Goal: Task Accomplishment & Management: Complete application form

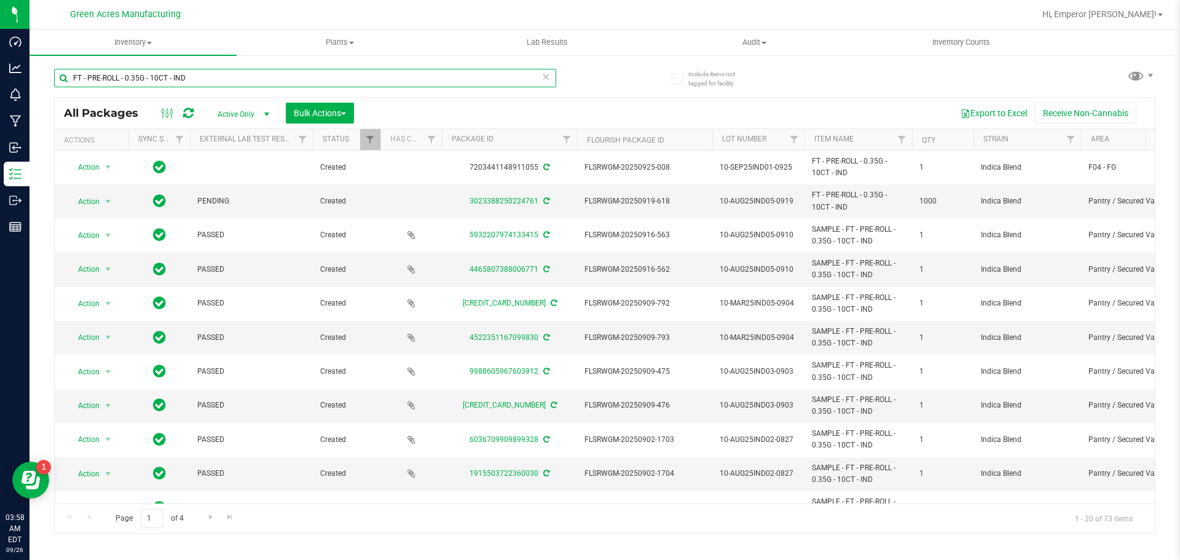
click at [385, 79] on input "FT - PRE-ROLL - 0.35G - 10CT - IND" at bounding box center [305, 78] width 502 height 18
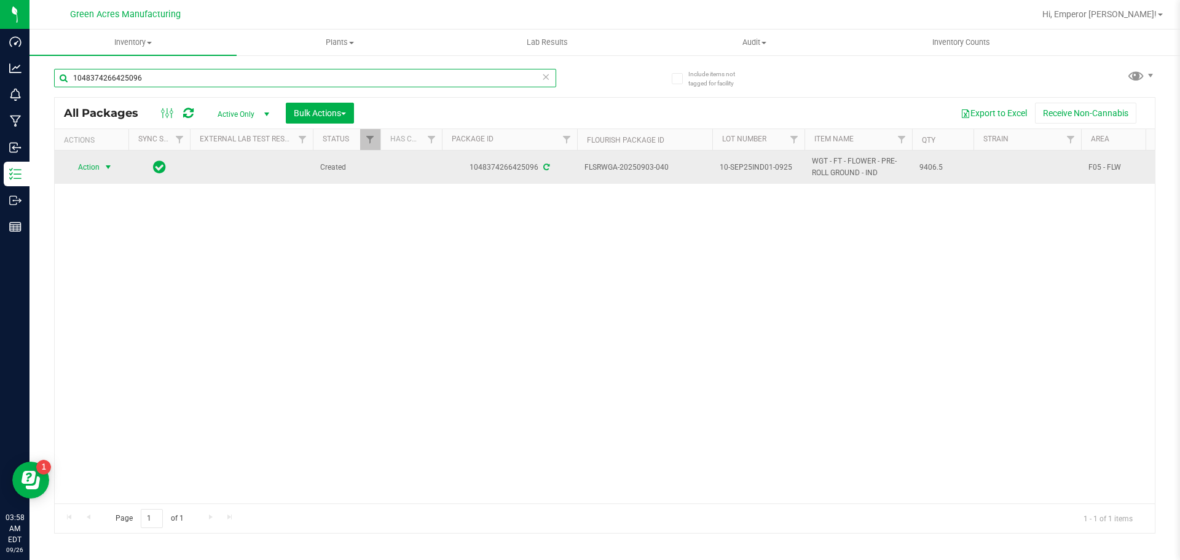
type input "1048374266425096"
click at [95, 167] on span "Action" at bounding box center [83, 167] width 33 height 17
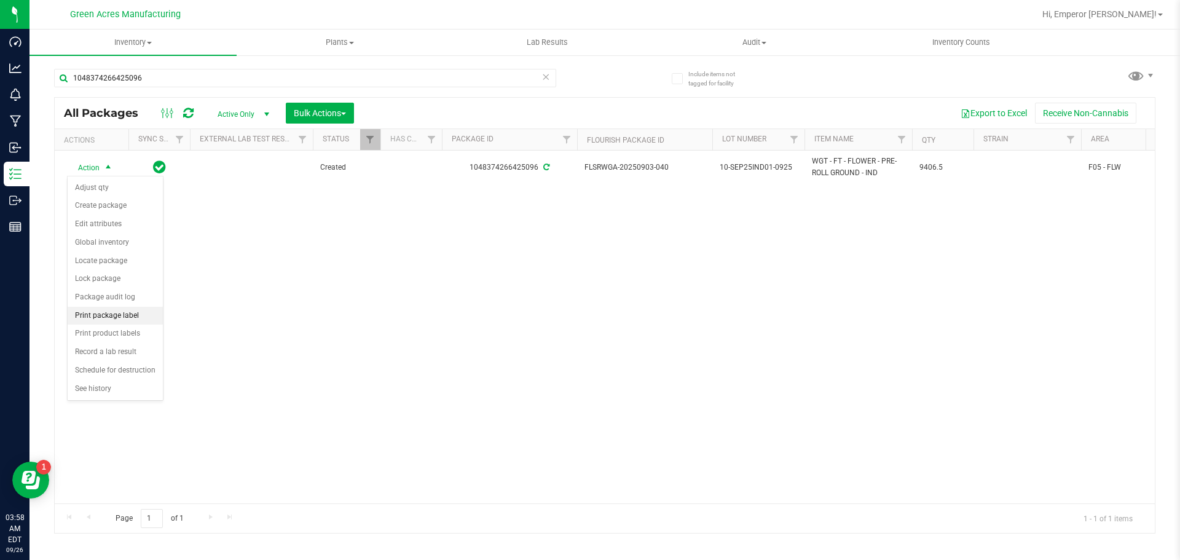
click at [131, 318] on li "Print package label" at bounding box center [115, 316] width 95 height 18
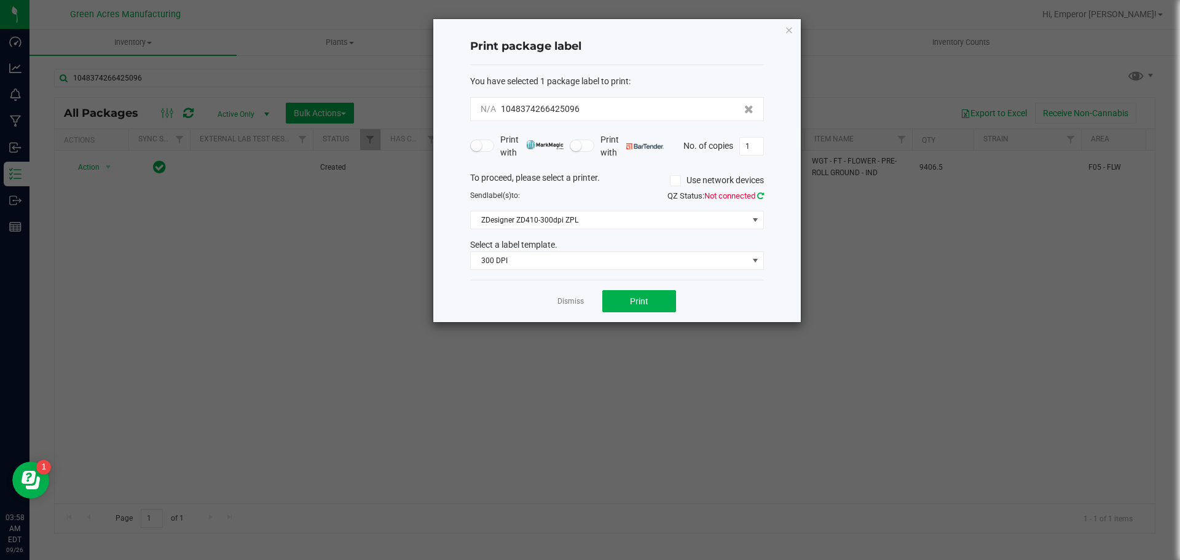
click at [762, 194] on icon at bounding box center [760, 196] width 7 height 8
click at [646, 215] on span "ZDesigner ZD410-300dpi ZPL" at bounding box center [609, 219] width 277 height 17
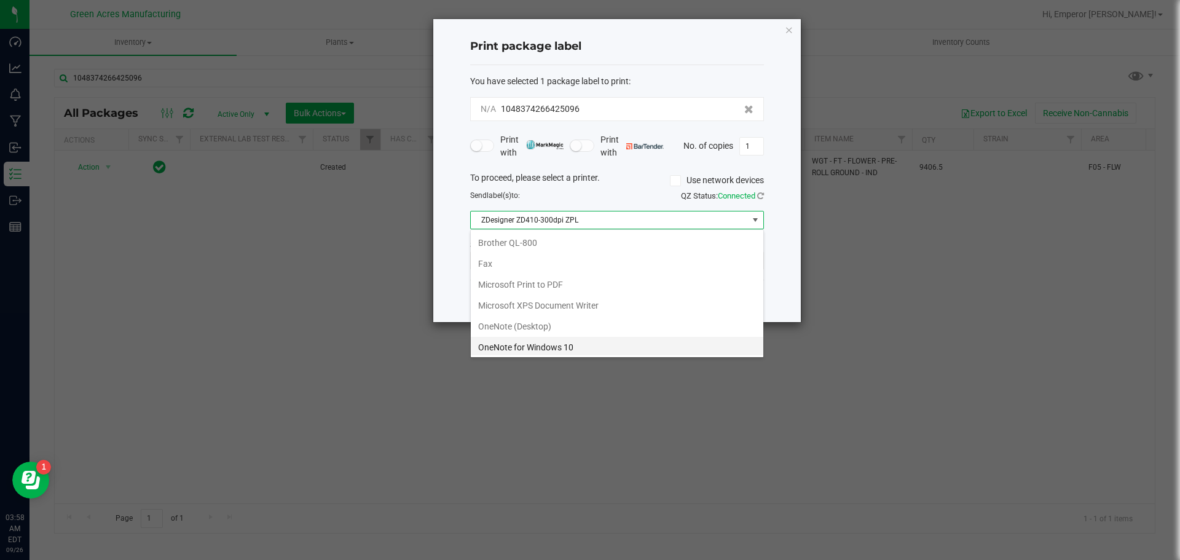
scroll to position [18, 294]
click at [592, 200] on div "Send label(s) to:" at bounding box center [539, 195] width 156 height 11
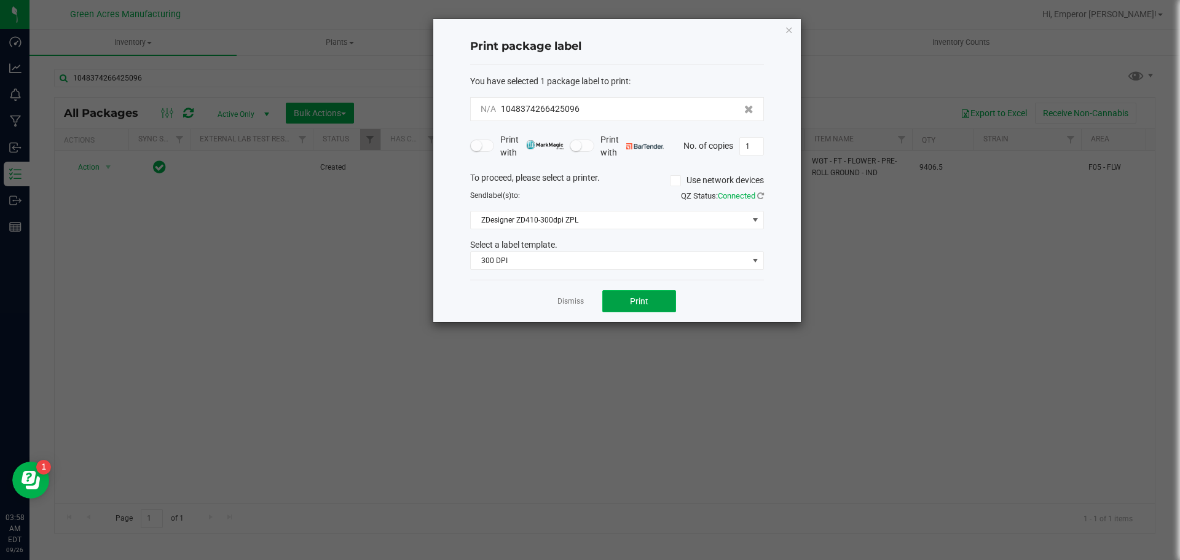
click at [647, 301] on span "Print" at bounding box center [639, 301] width 18 height 10
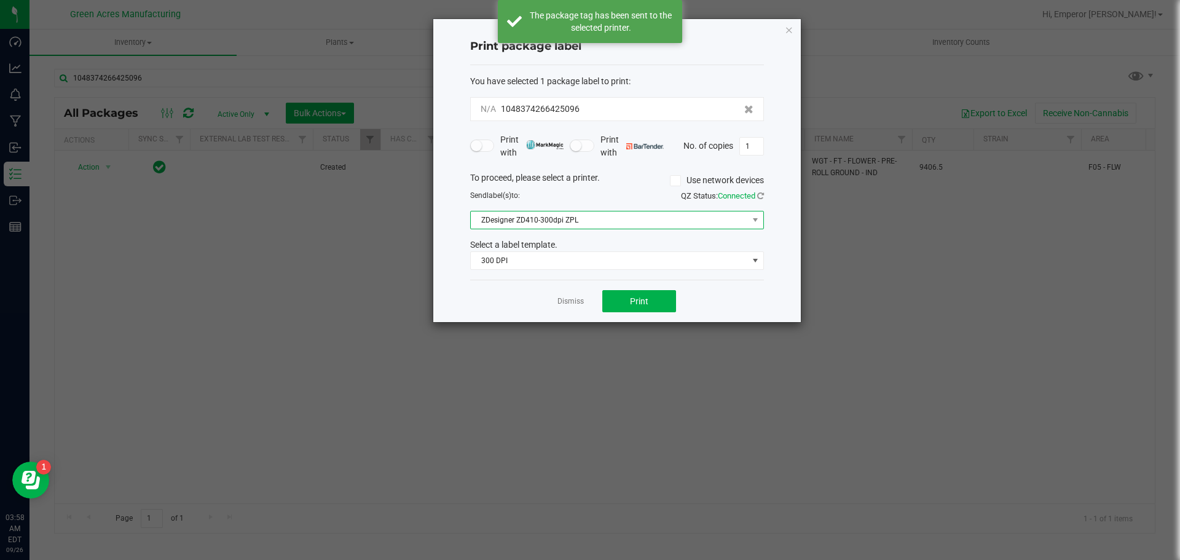
click at [619, 224] on span "ZDesigner ZD410-300dpi ZPL" at bounding box center [609, 219] width 277 height 17
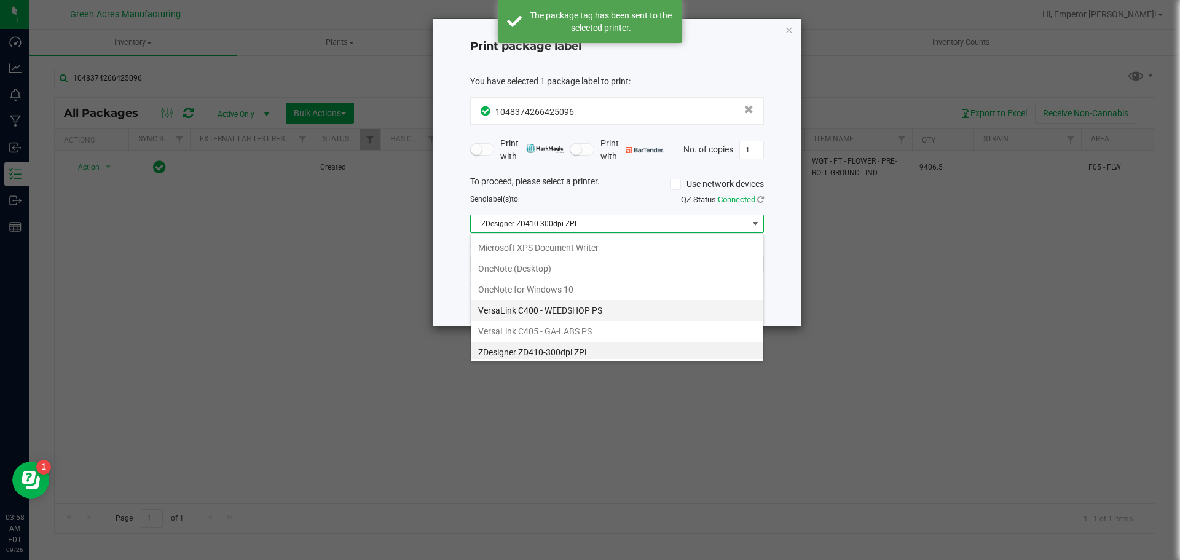
scroll to position [65, 0]
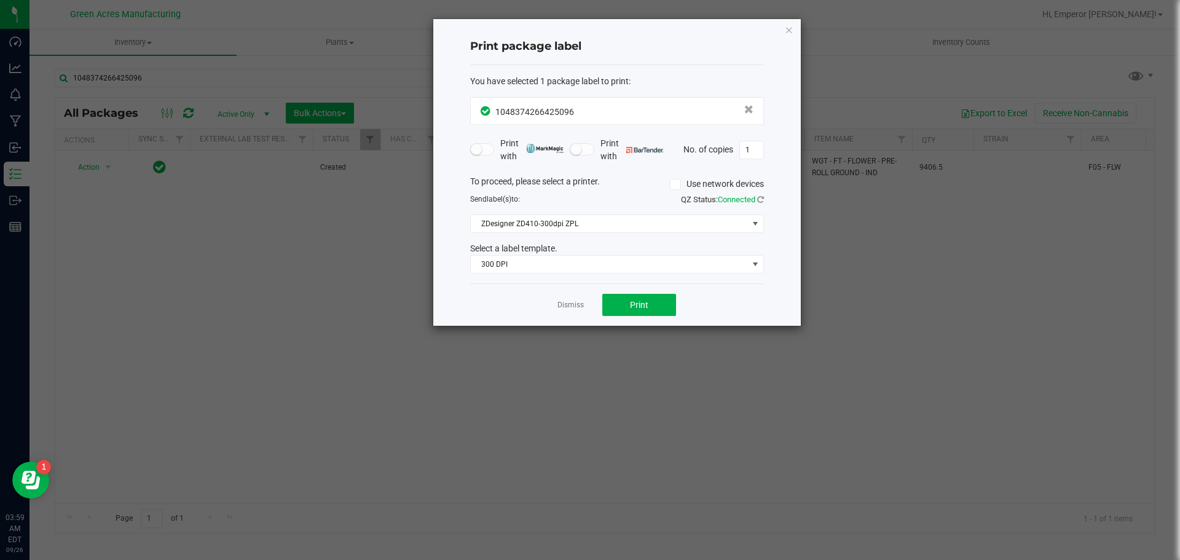
click at [603, 178] on div "To proceed, please select a printer. Use network devices" at bounding box center [617, 184] width 312 height 18
click at [656, 301] on button "Print" at bounding box center [639, 305] width 74 height 22
click at [794, 34] on div "Print package label You have selected 1 package label to print : 10483742664250…" at bounding box center [617, 172] width 368 height 307
click at [792, 33] on icon "button" at bounding box center [789, 29] width 9 height 15
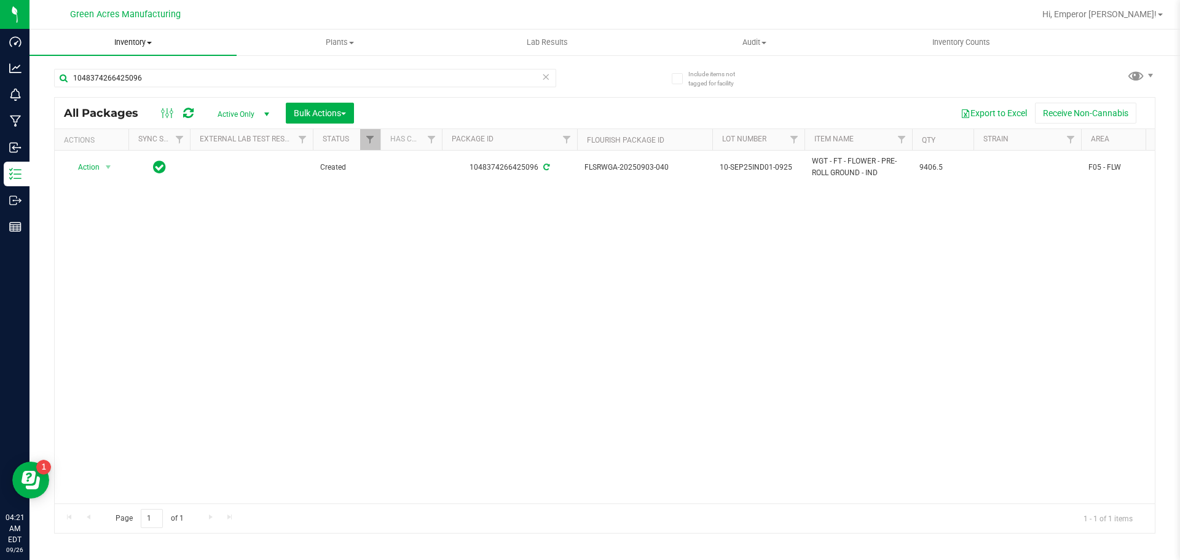
click at [124, 47] on span "Inventory" at bounding box center [133, 42] width 207 height 11
click at [115, 148] on span "From bill of materials" at bounding box center [85, 148] width 111 height 10
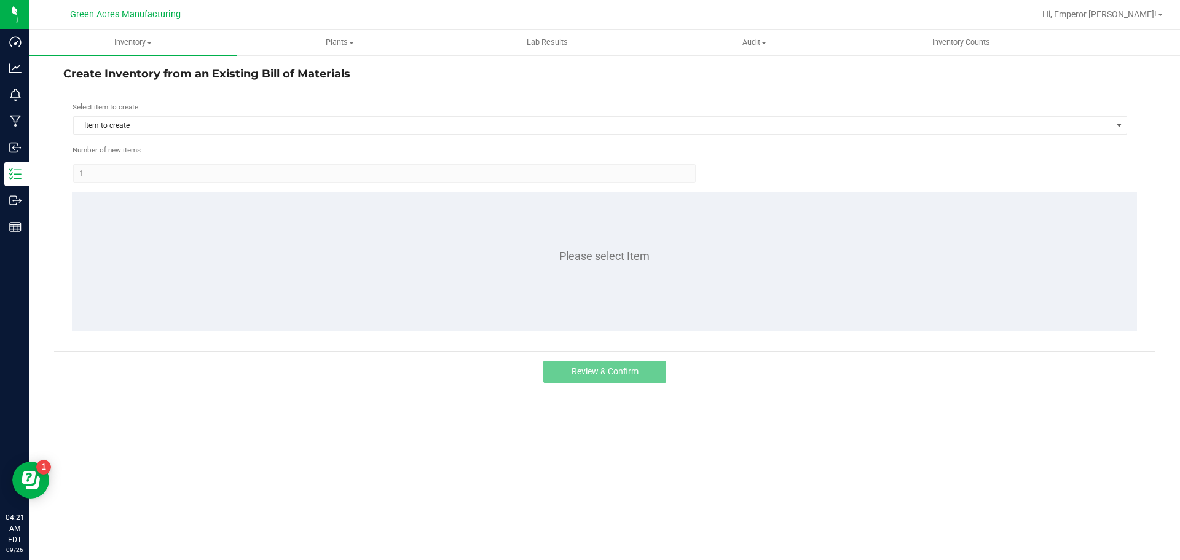
click at [311, 136] on form "Select item to create Item to create Number of new items 1 Please select Item" at bounding box center [604, 221] width 1083 height 240
click at [310, 133] on span "Item to create" at bounding box center [593, 125] width 1038 height 17
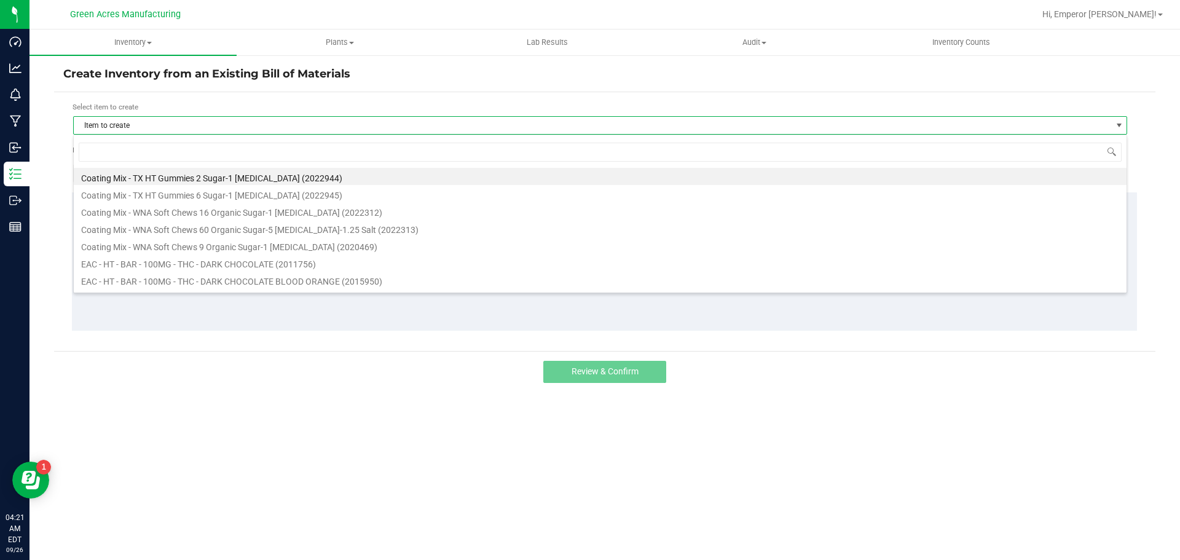
scroll to position [18, 1054]
type input "I"
type input "1013734"
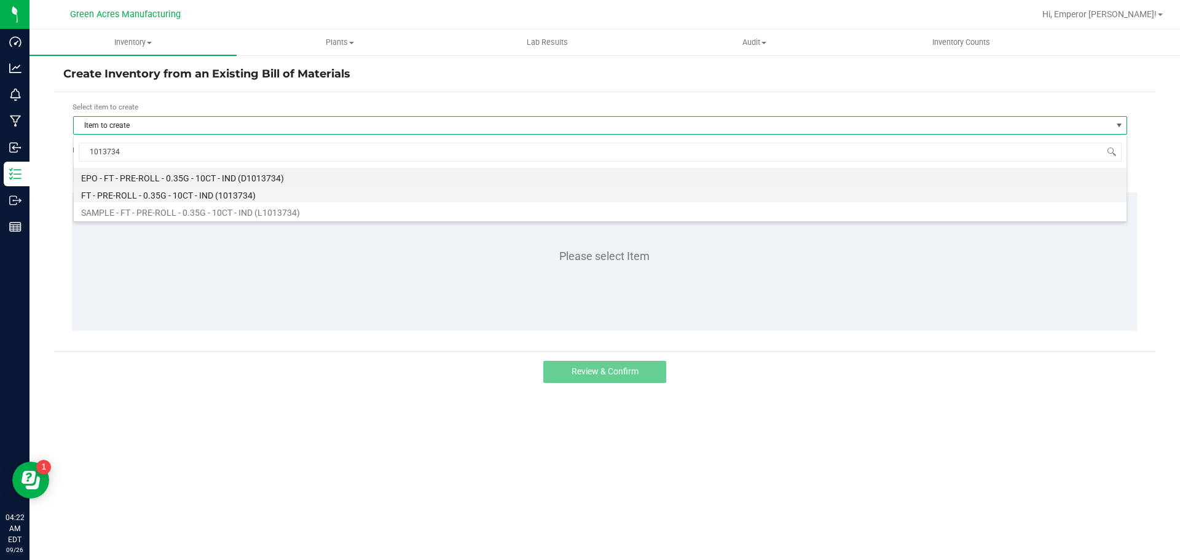
click at [178, 189] on li "FT - PRE-ROLL - 0.35G - 10CT - IND (1013734)" at bounding box center [600, 193] width 1053 height 17
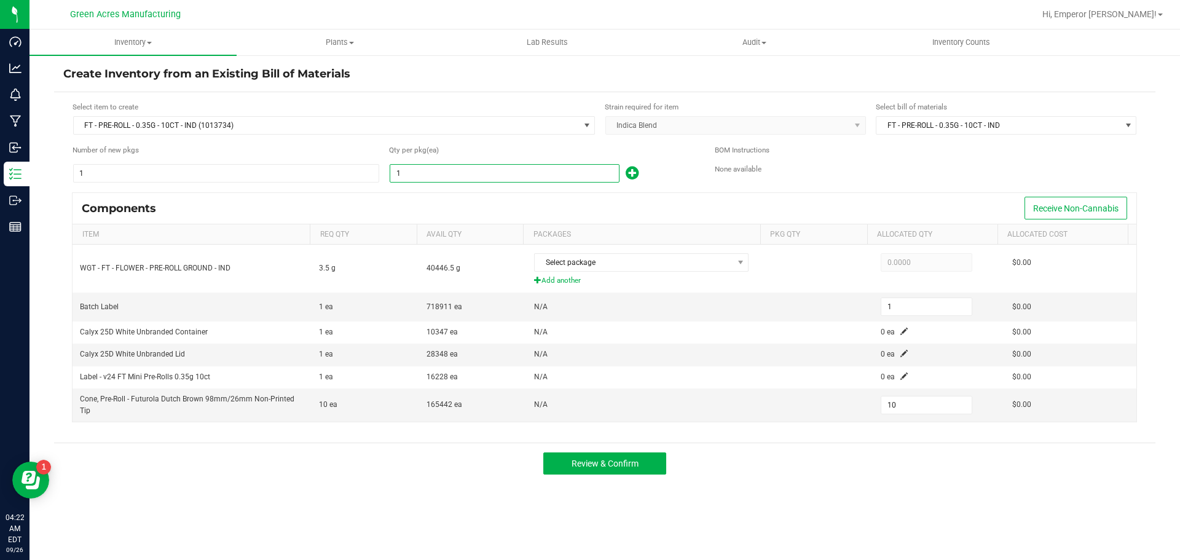
click at [455, 166] on input "1" at bounding box center [504, 173] width 229 height 17
click at [411, 177] on input "1" at bounding box center [504, 173] width 229 height 17
type input "8"
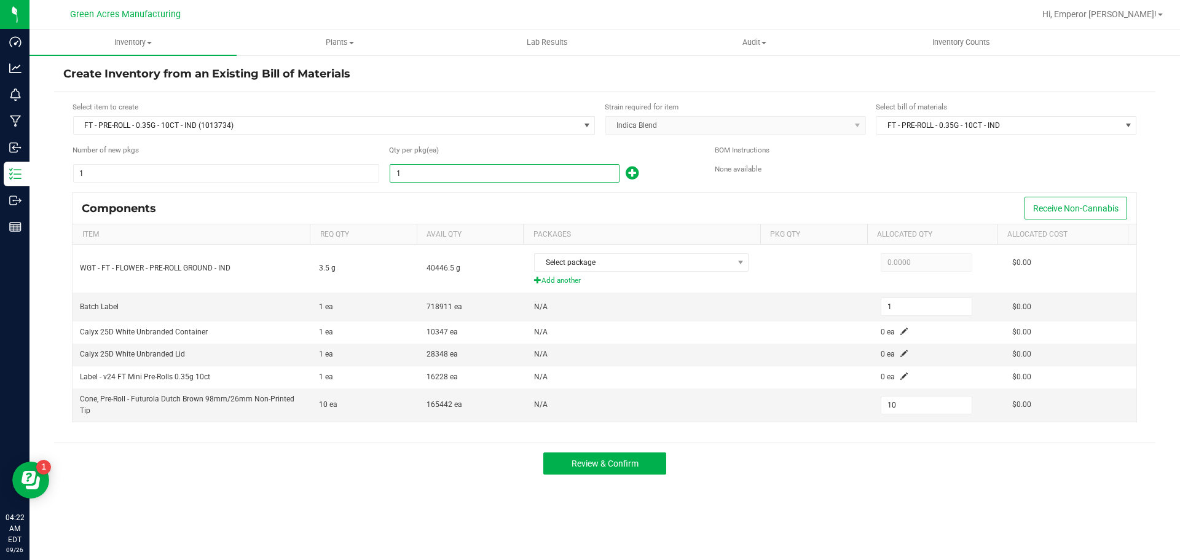
type input "8"
type input "80"
type input "81"
type input "810"
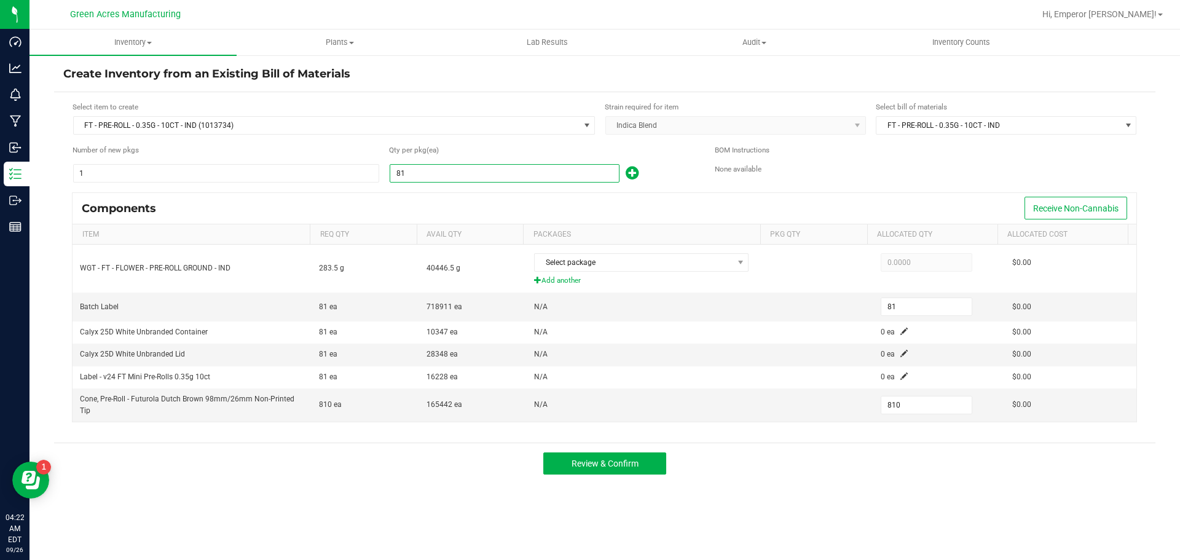
type input "812"
type input "8,120"
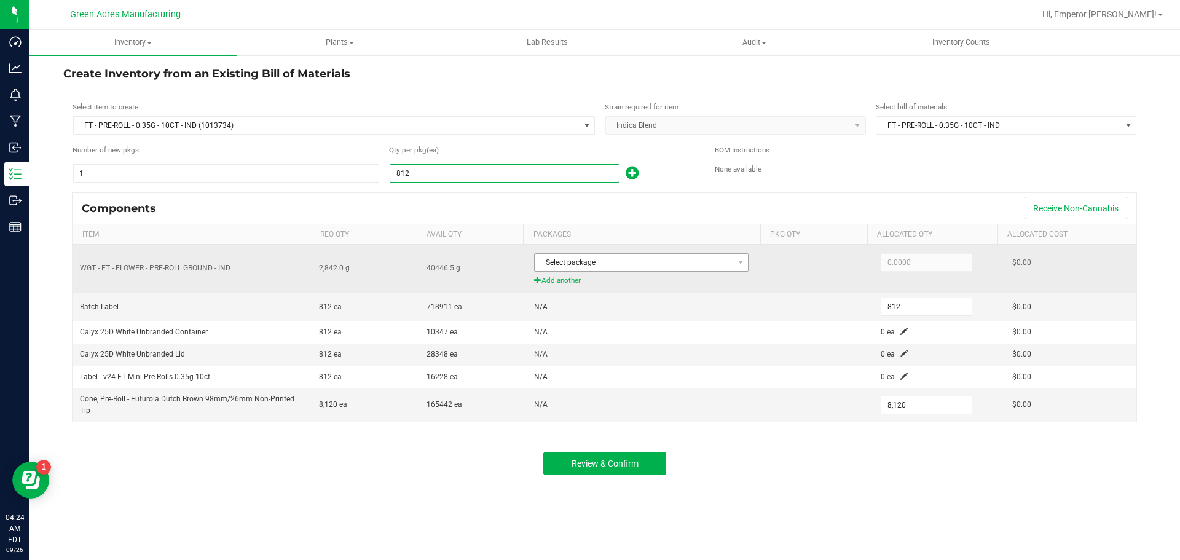
type input "812"
click at [733, 266] on span at bounding box center [740, 262] width 15 height 17
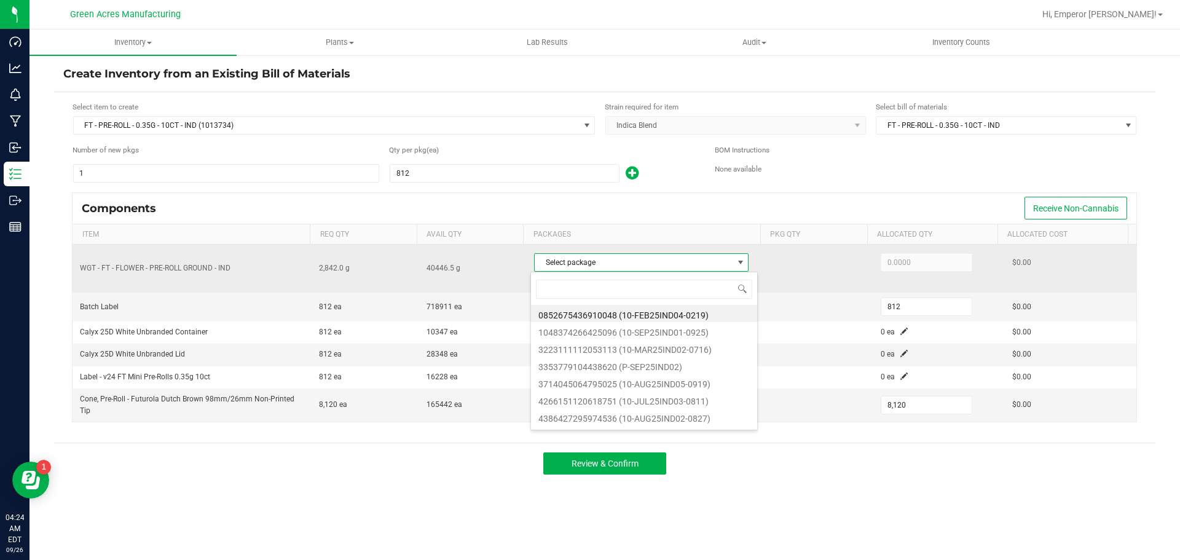
scroll to position [18, 212]
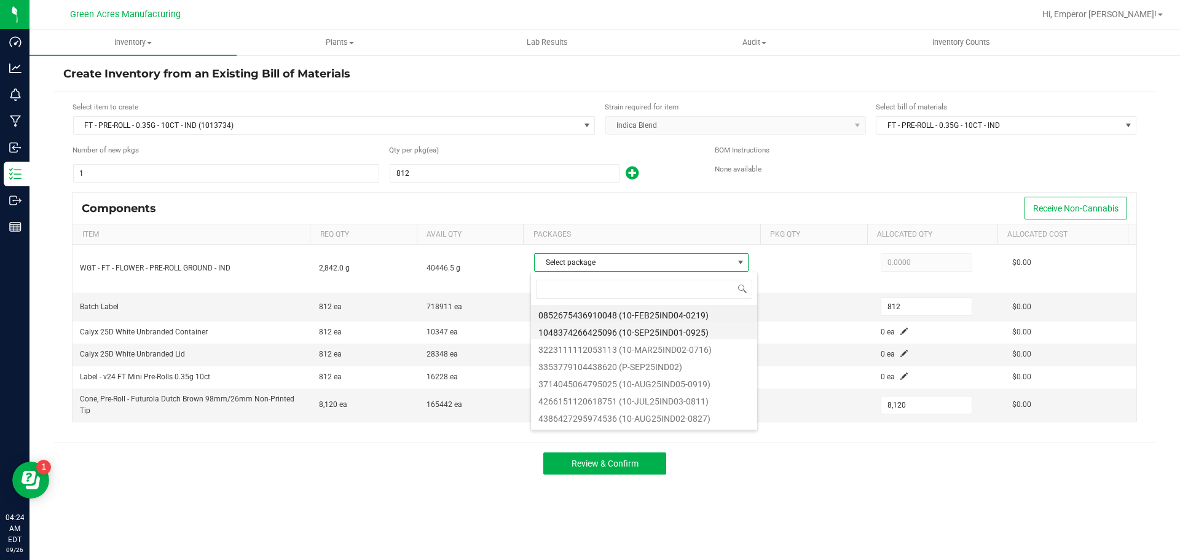
click at [710, 334] on li "1048374266425096 (10-SEP25IND01-0925)" at bounding box center [644, 330] width 226 height 17
type input "2,842.0000"
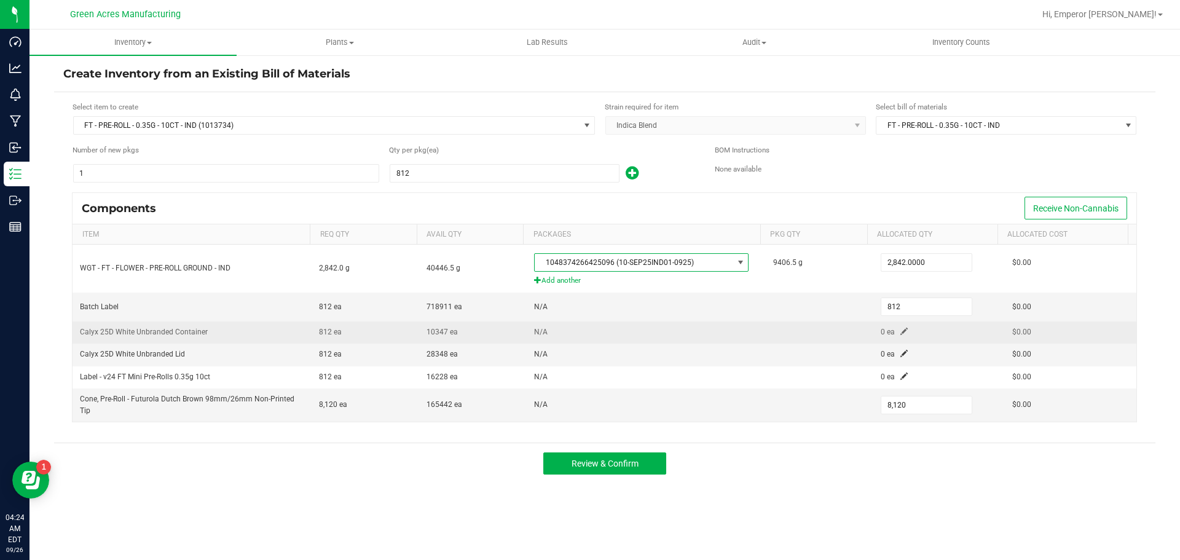
click at [901, 328] on span at bounding box center [904, 331] width 7 height 7
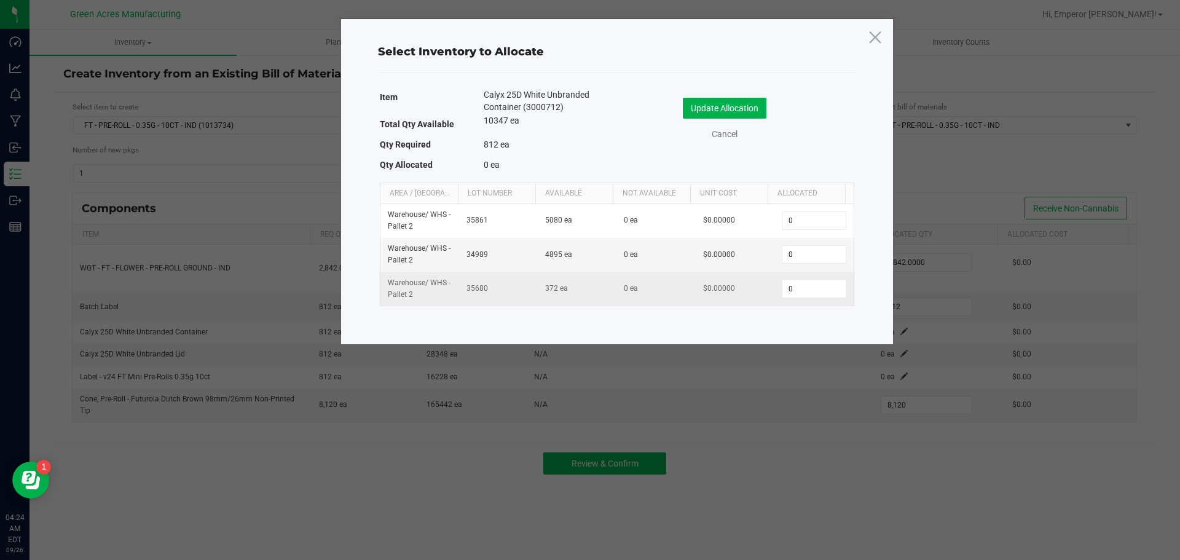
click at [775, 283] on td "0" at bounding box center [814, 288] width 79 height 33
click at [783, 283] on input "0" at bounding box center [814, 288] width 63 height 17
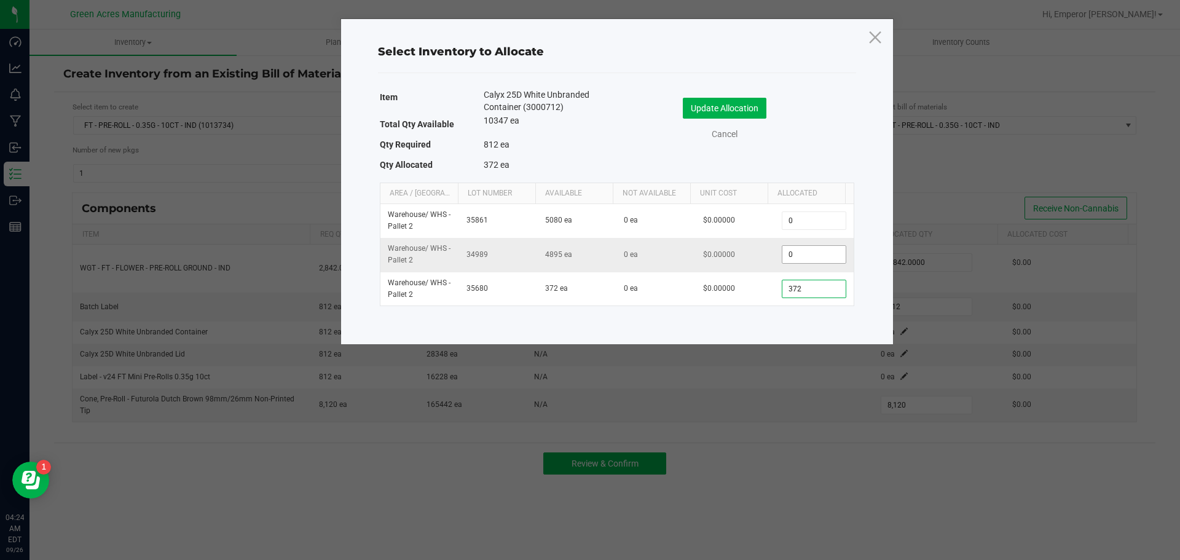
type input "372"
click at [783, 258] on input "0" at bounding box center [814, 254] width 63 height 17
type input "440"
click at [747, 114] on button "Update Allocation" at bounding box center [725, 108] width 84 height 21
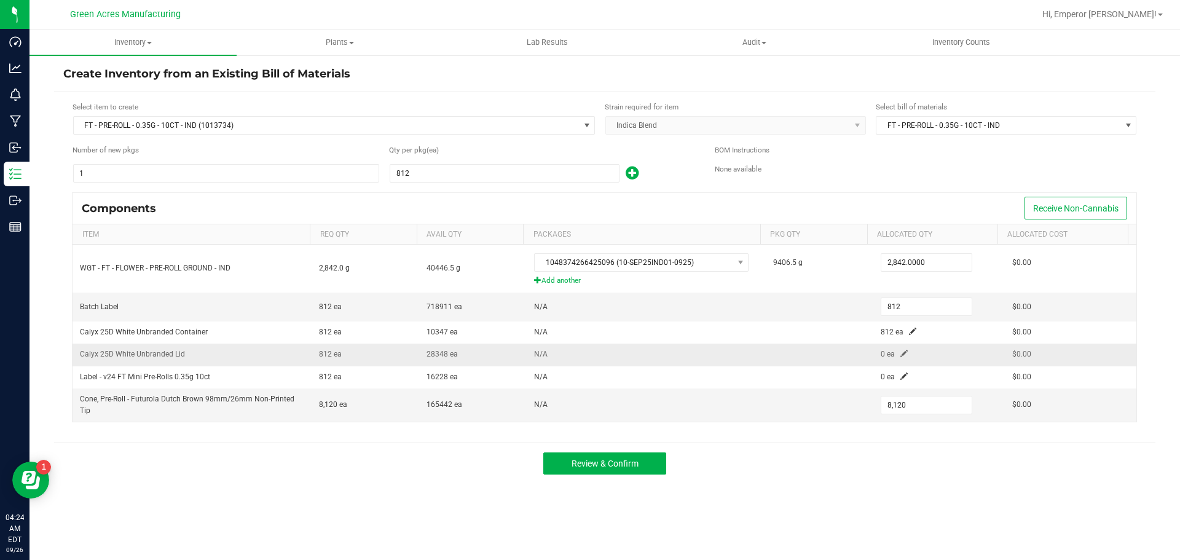
click at [901, 357] on span at bounding box center [904, 353] width 7 height 7
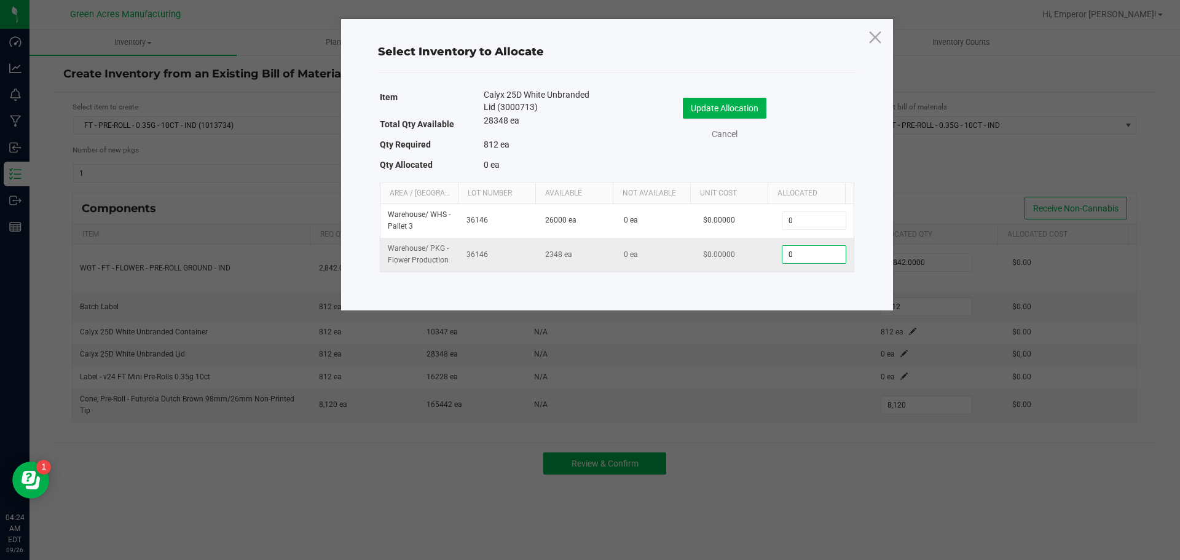
click at [795, 251] on input "0" at bounding box center [814, 254] width 63 height 17
type input "812"
click at [746, 108] on button "Update Allocation" at bounding box center [725, 108] width 84 height 21
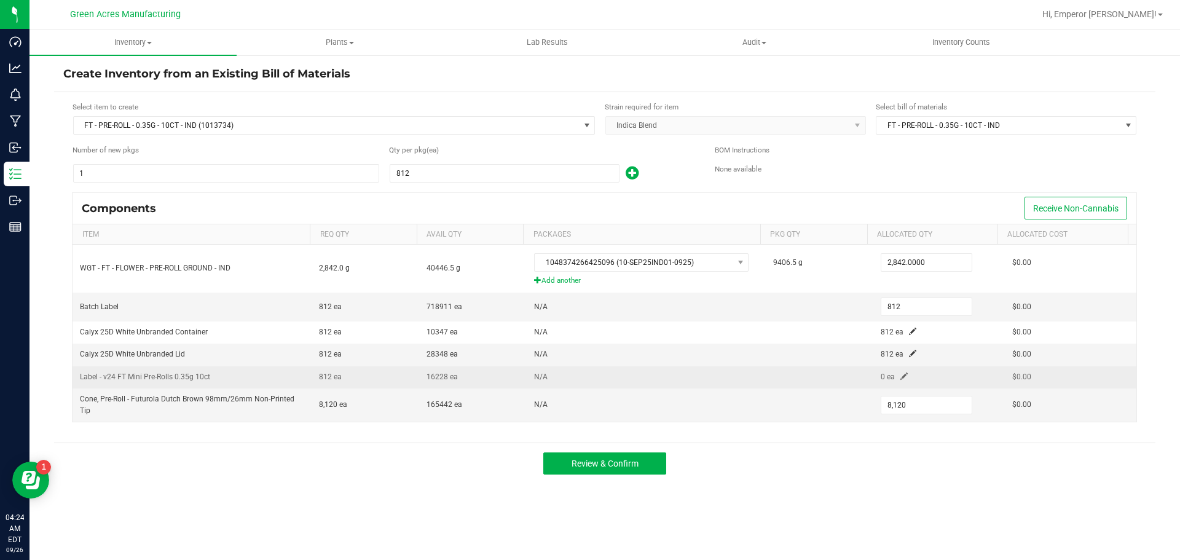
click at [901, 376] on span at bounding box center [904, 376] width 7 height 7
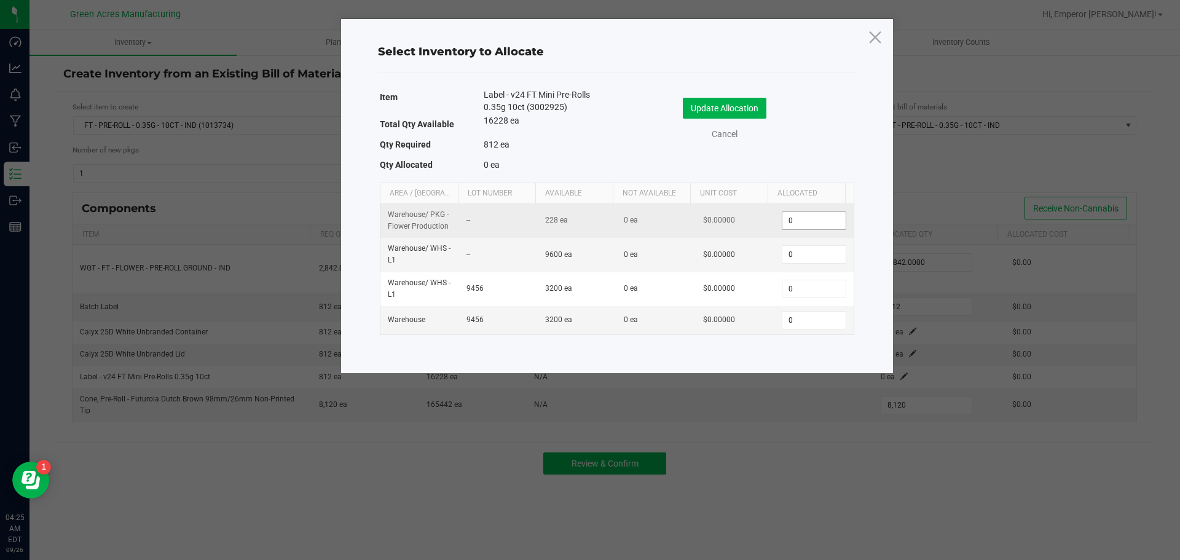
click at [784, 216] on input "0" at bounding box center [814, 220] width 63 height 17
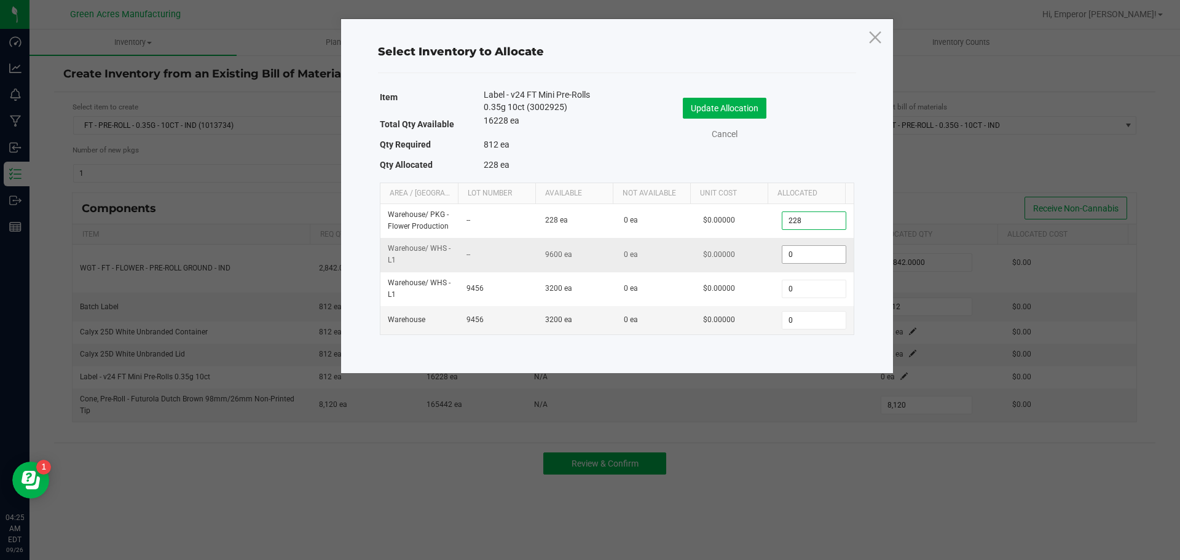
type input "228"
click at [786, 251] on input "0" at bounding box center [814, 254] width 63 height 17
type input "584"
click at [729, 112] on button "Update Allocation" at bounding box center [725, 108] width 84 height 21
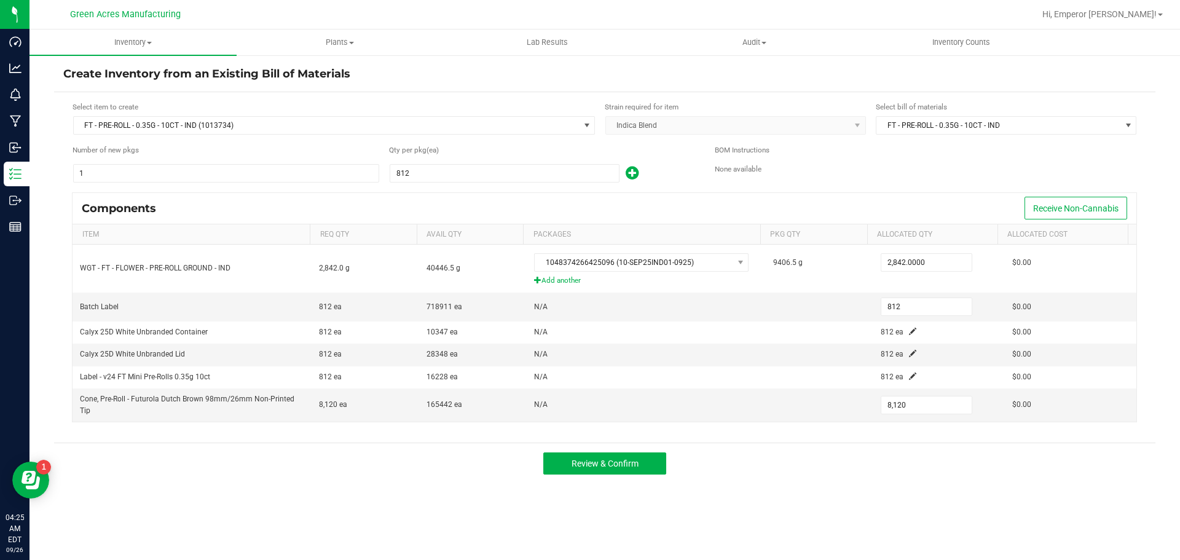
click at [880, 491] on div "Inventory All packages All inventory Waste log Create inventory Plants All plan…" at bounding box center [605, 295] width 1151 height 531
click at [624, 463] on span "Review & Confirm" at bounding box center [605, 464] width 67 height 10
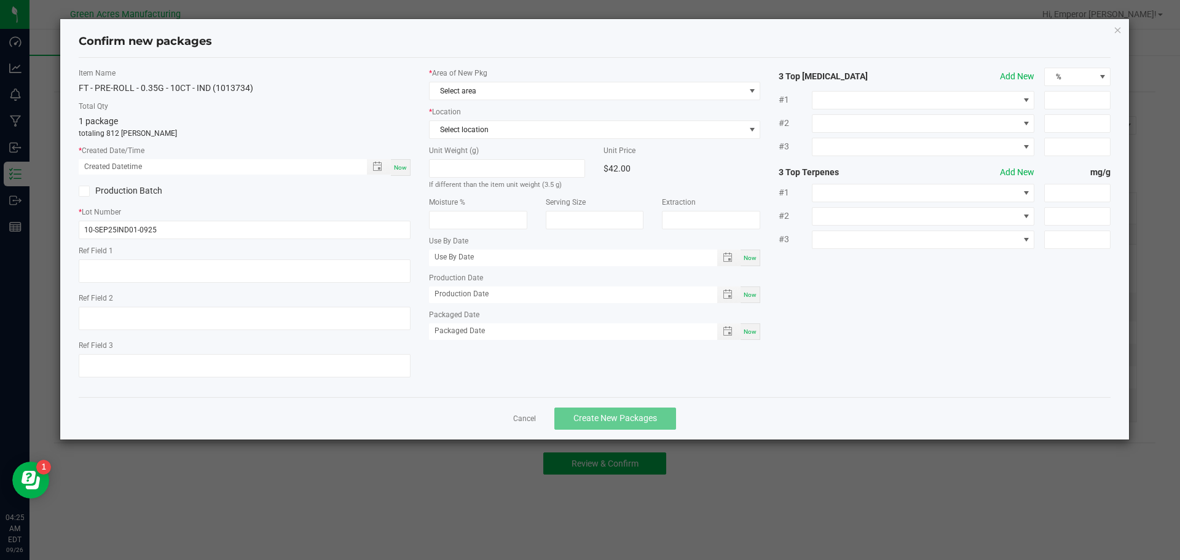
click at [399, 165] on span "Now" at bounding box center [400, 167] width 13 height 7
type input "09/26/2025 04:25 AM"
click at [483, 87] on span "Select area" at bounding box center [587, 90] width 315 height 17
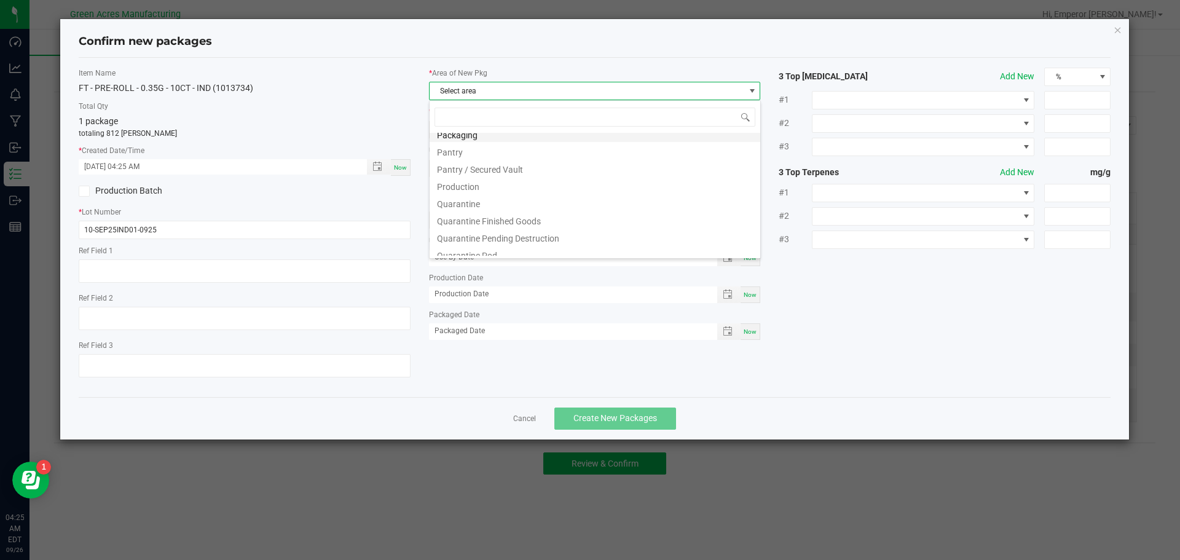
scroll to position [307, 0]
click at [502, 199] on li "Pantry / Secured Vault" at bounding box center [595, 195] width 331 height 17
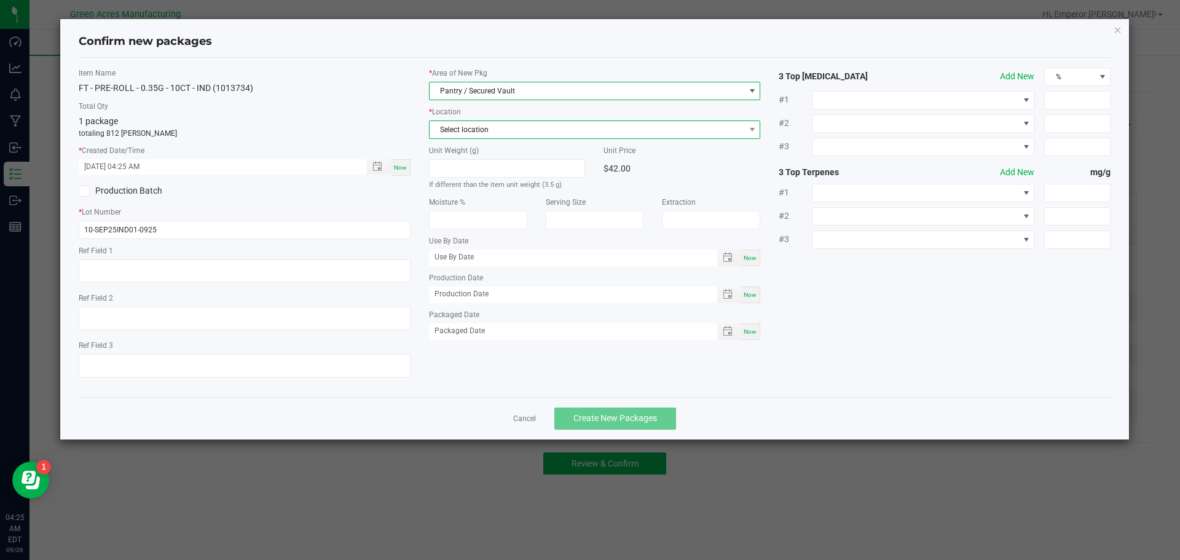
click at [491, 125] on span "Select location" at bounding box center [587, 129] width 315 height 17
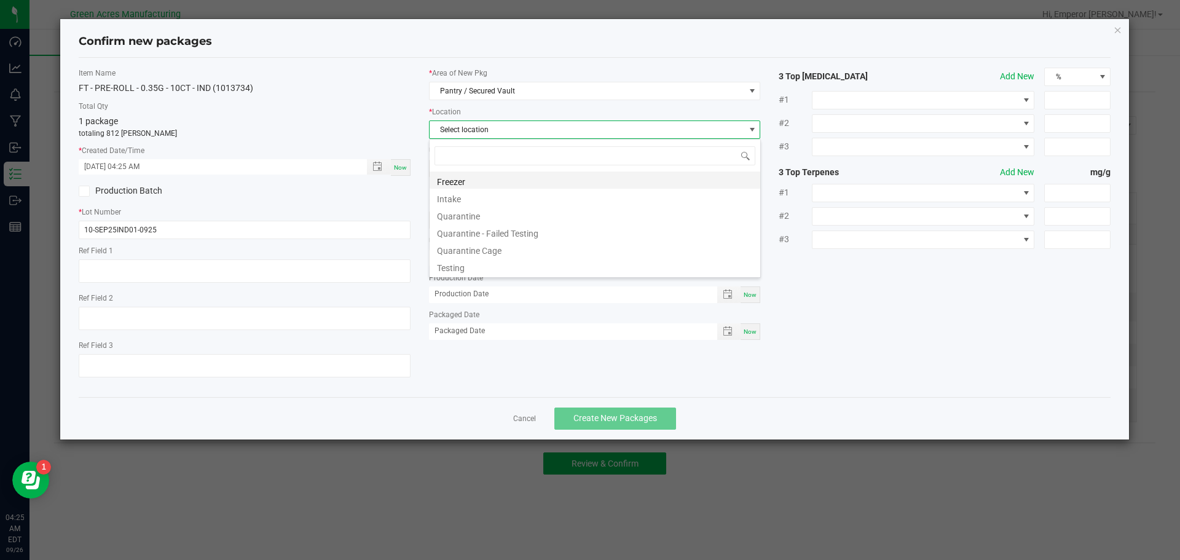
scroll to position [18, 332]
click at [483, 199] on li "Intake" at bounding box center [595, 197] width 331 height 17
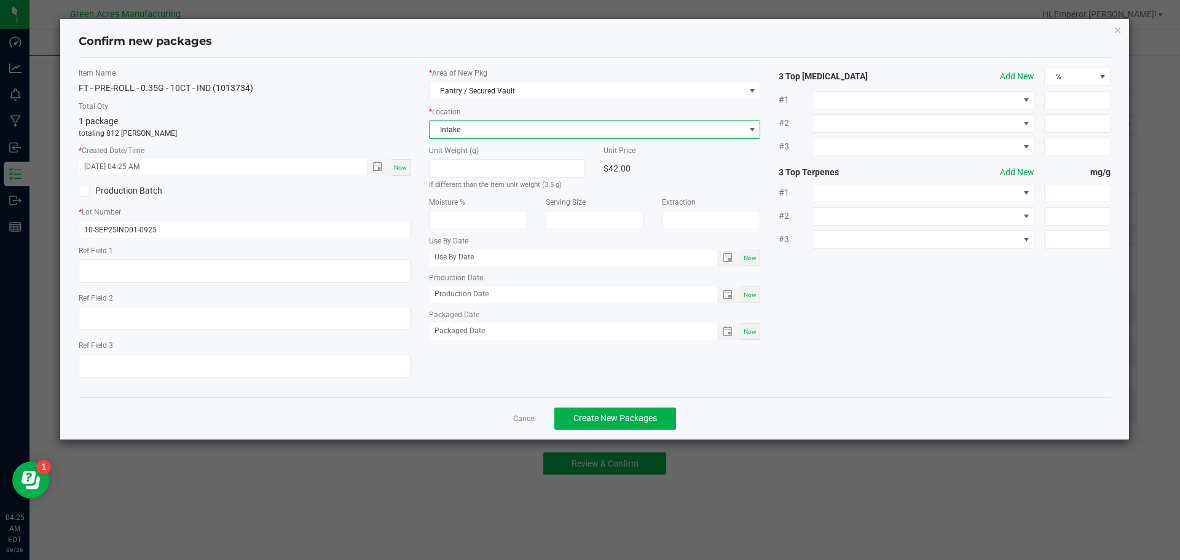
click at [385, 192] on div "Production Batch" at bounding box center [244, 191] width 350 height 18
click at [636, 426] on button "Create New Packages" at bounding box center [616, 419] width 122 height 22
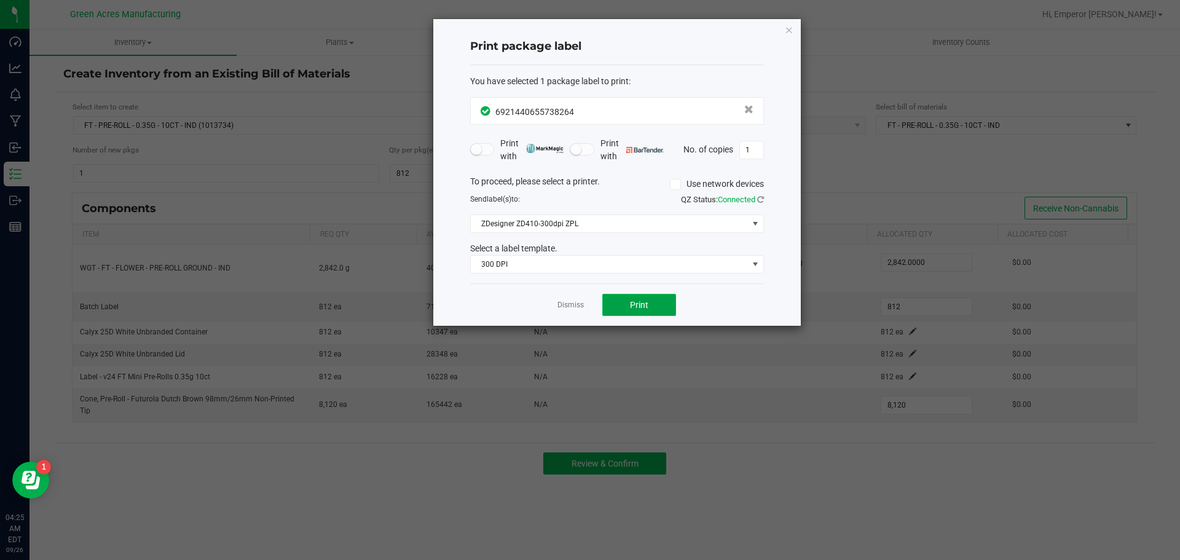
click at [655, 300] on button "Print" at bounding box center [639, 305] width 74 height 22
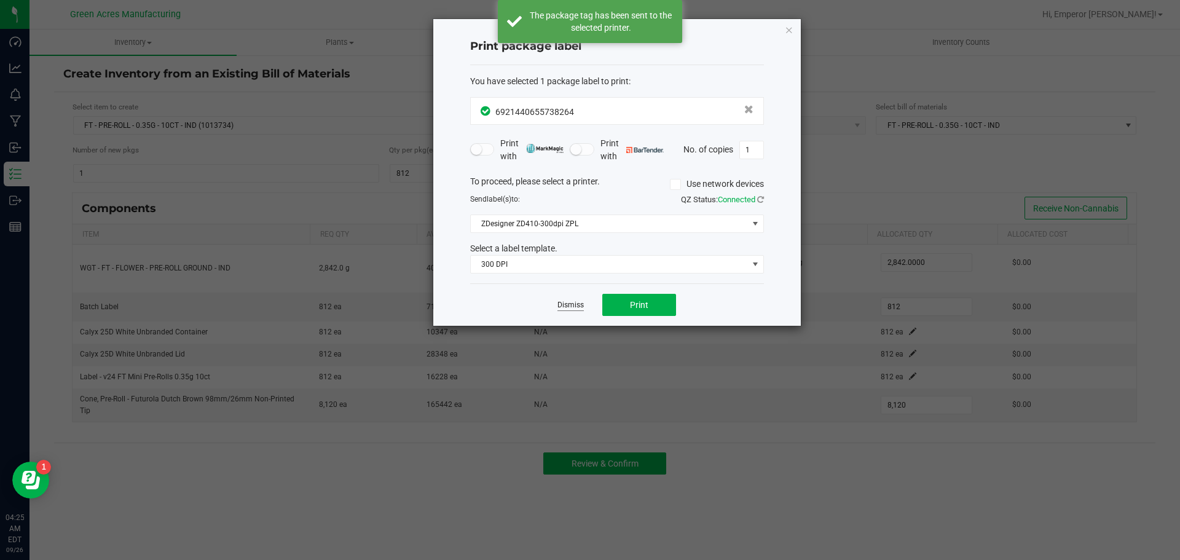
click at [575, 302] on link "Dismiss" at bounding box center [571, 305] width 26 height 10
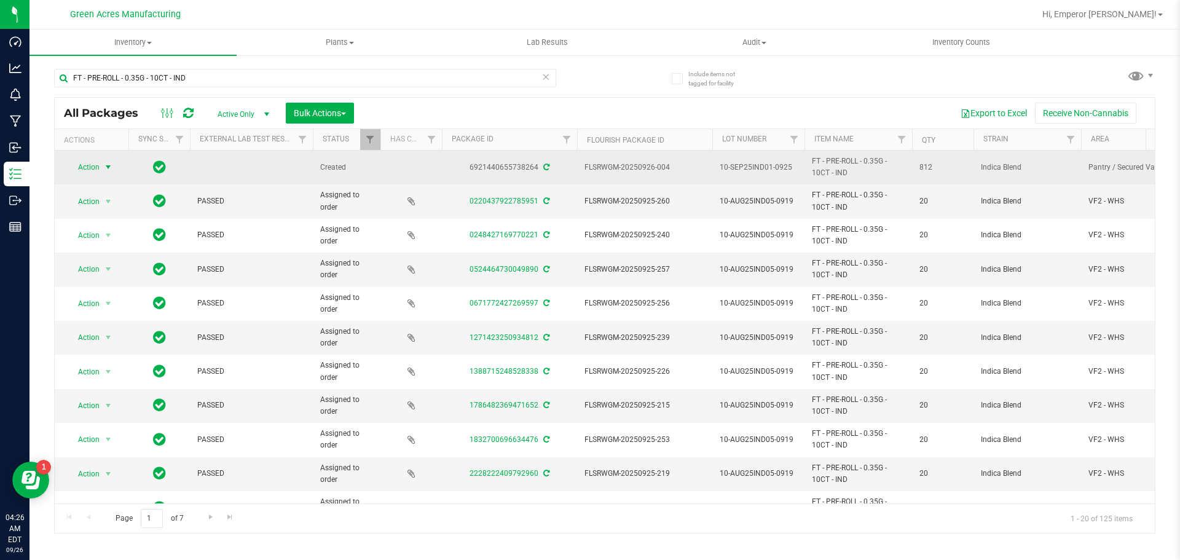
click at [98, 173] on span "Action" at bounding box center [83, 167] width 33 height 17
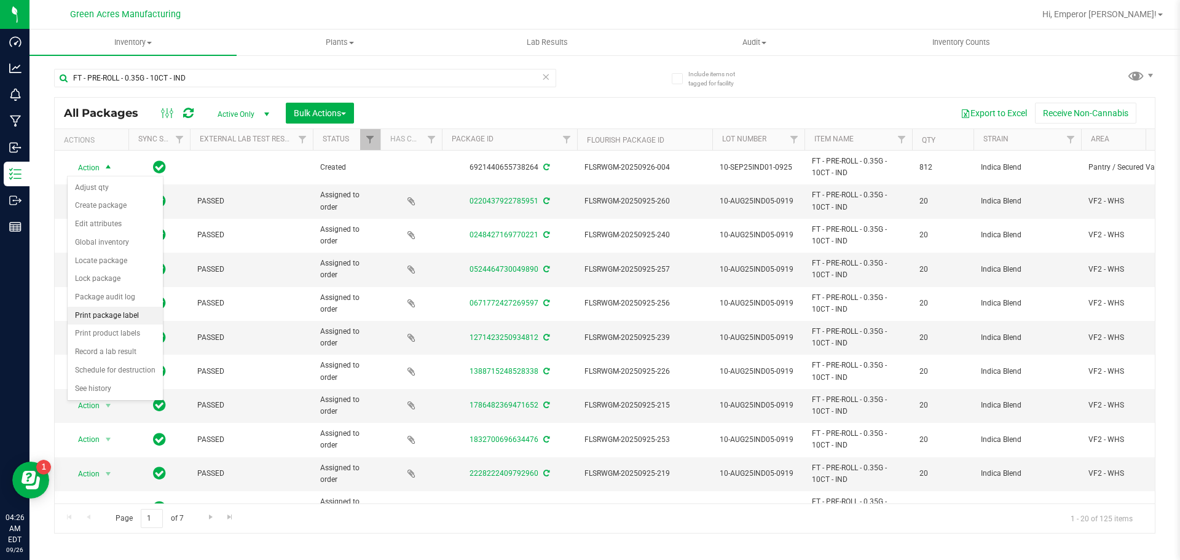
click at [122, 318] on li "Print package label" at bounding box center [115, 316] width 95 height 18
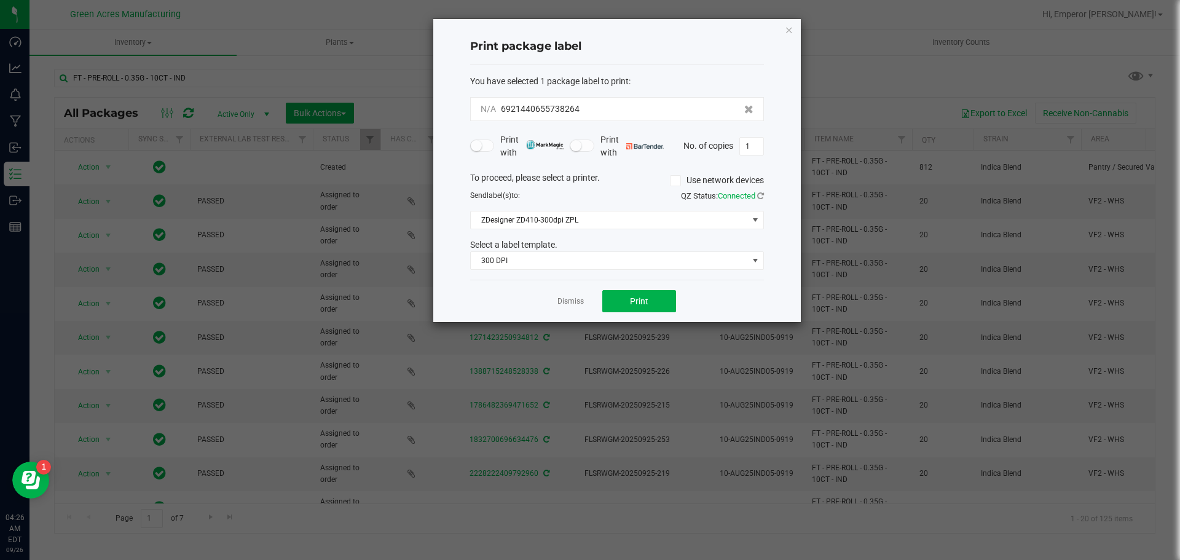
click at [660, 314] on div "Dismiss Print" at bounding box center [617, 301] width 294 height 42
click at [660, 309] on button "Print" at bounding box center [639, 301] width 74 height 22
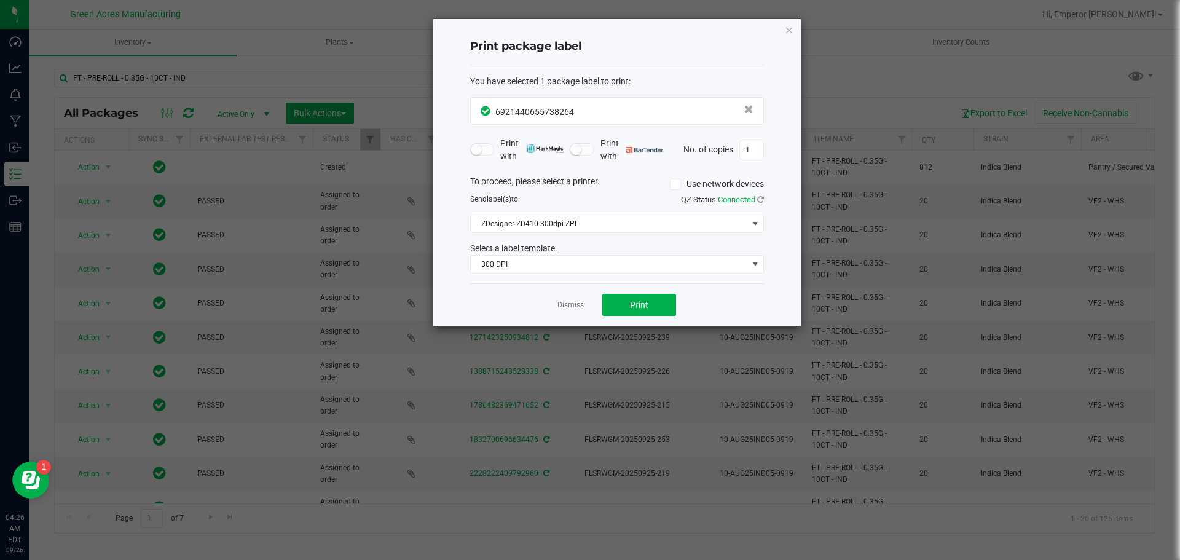
click at [567, 297] on div "Dismiss Print" at bounding box center [617, 304] width 294 height 42
click at [566, 307] on link "Dismiss" at bounding box center [571, 305] width 26 height 10
